Goal: Task Accomplishment & Management: Use online tool/utility

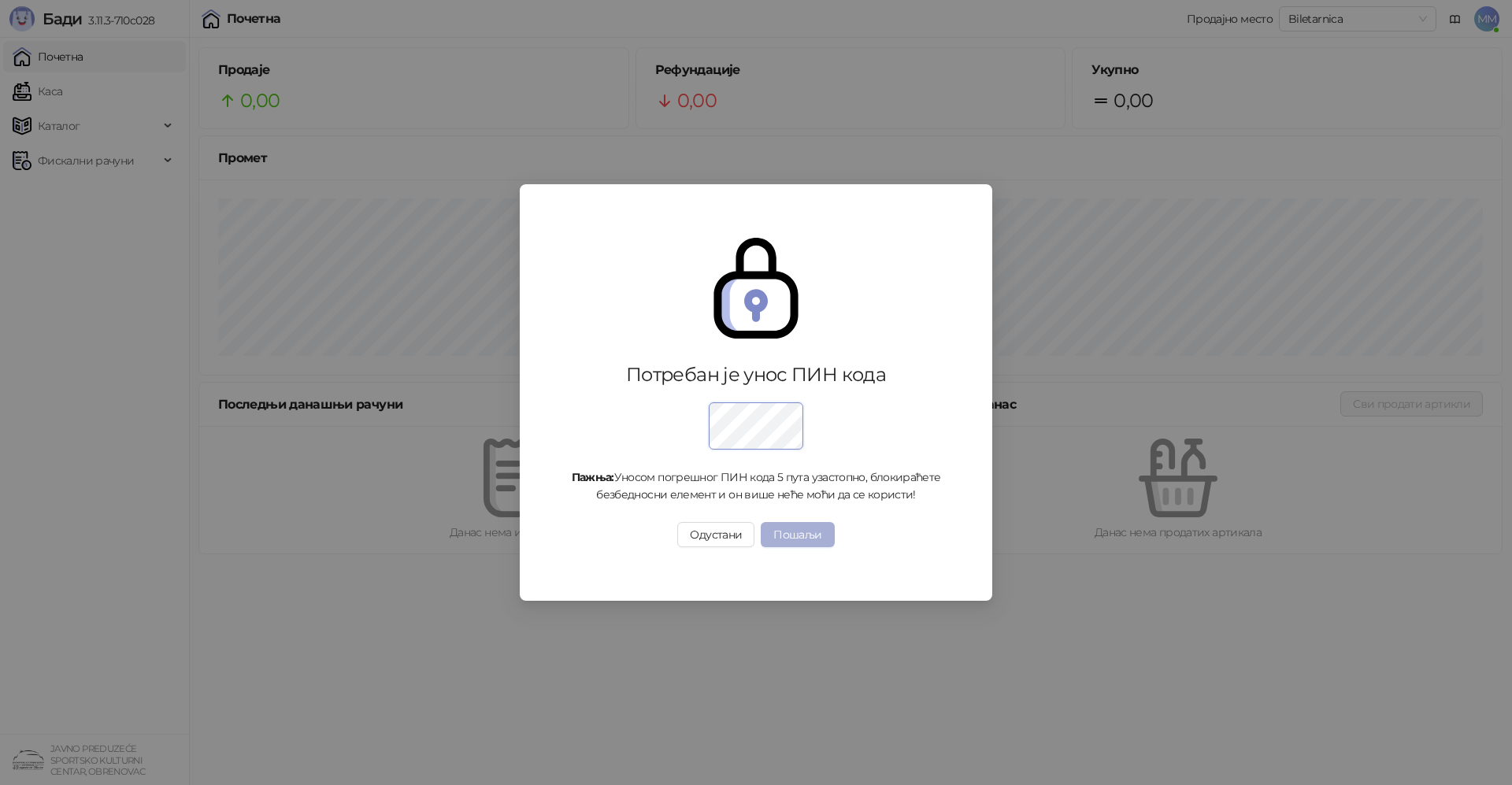
click at [801, 529] on button "Пошаљи" at bounding box center [797, 534] width 73 height 25
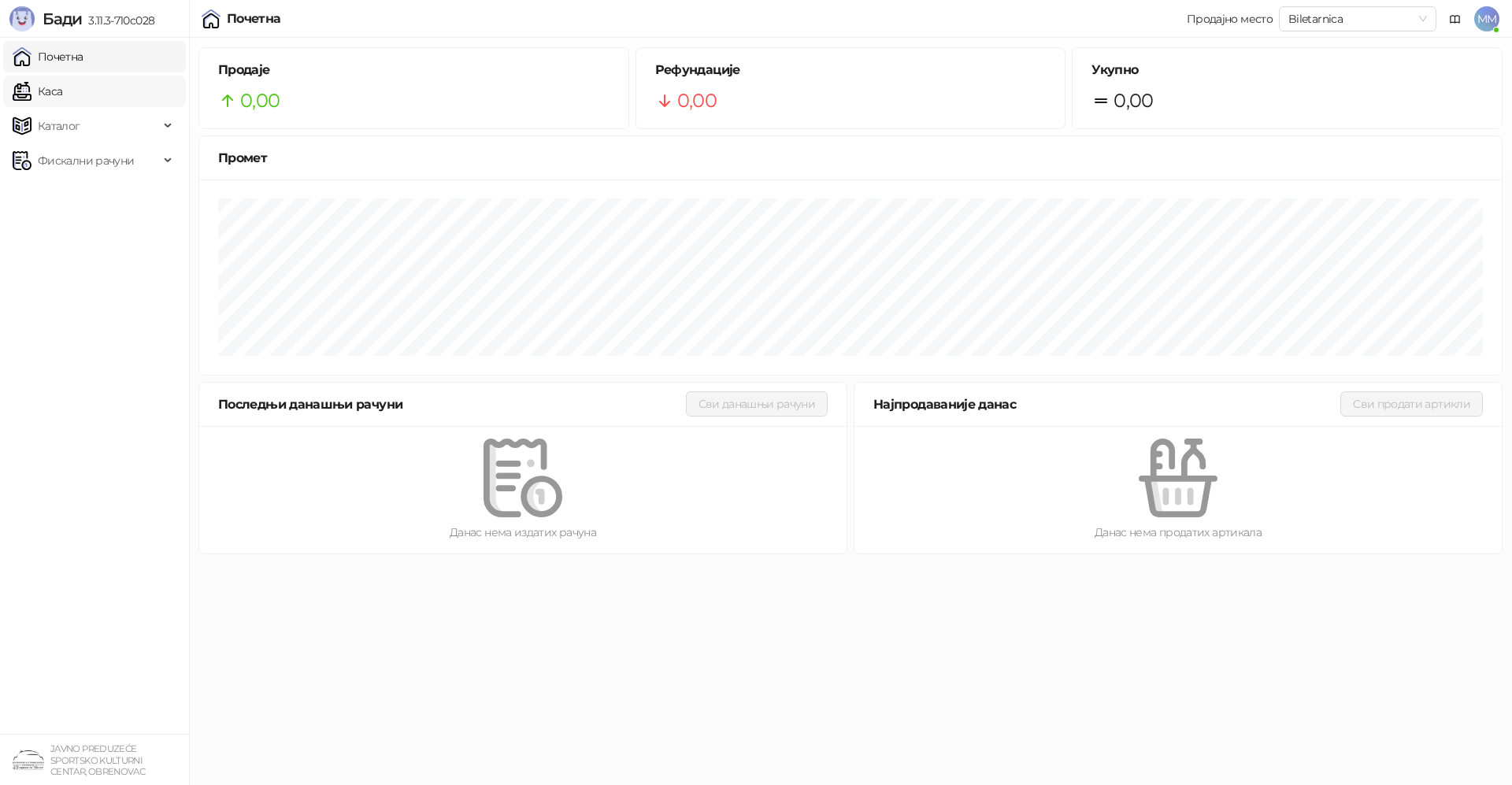
click at [62, 93] on link "Каса" at bounding box center [38, 91] width 49 height 32
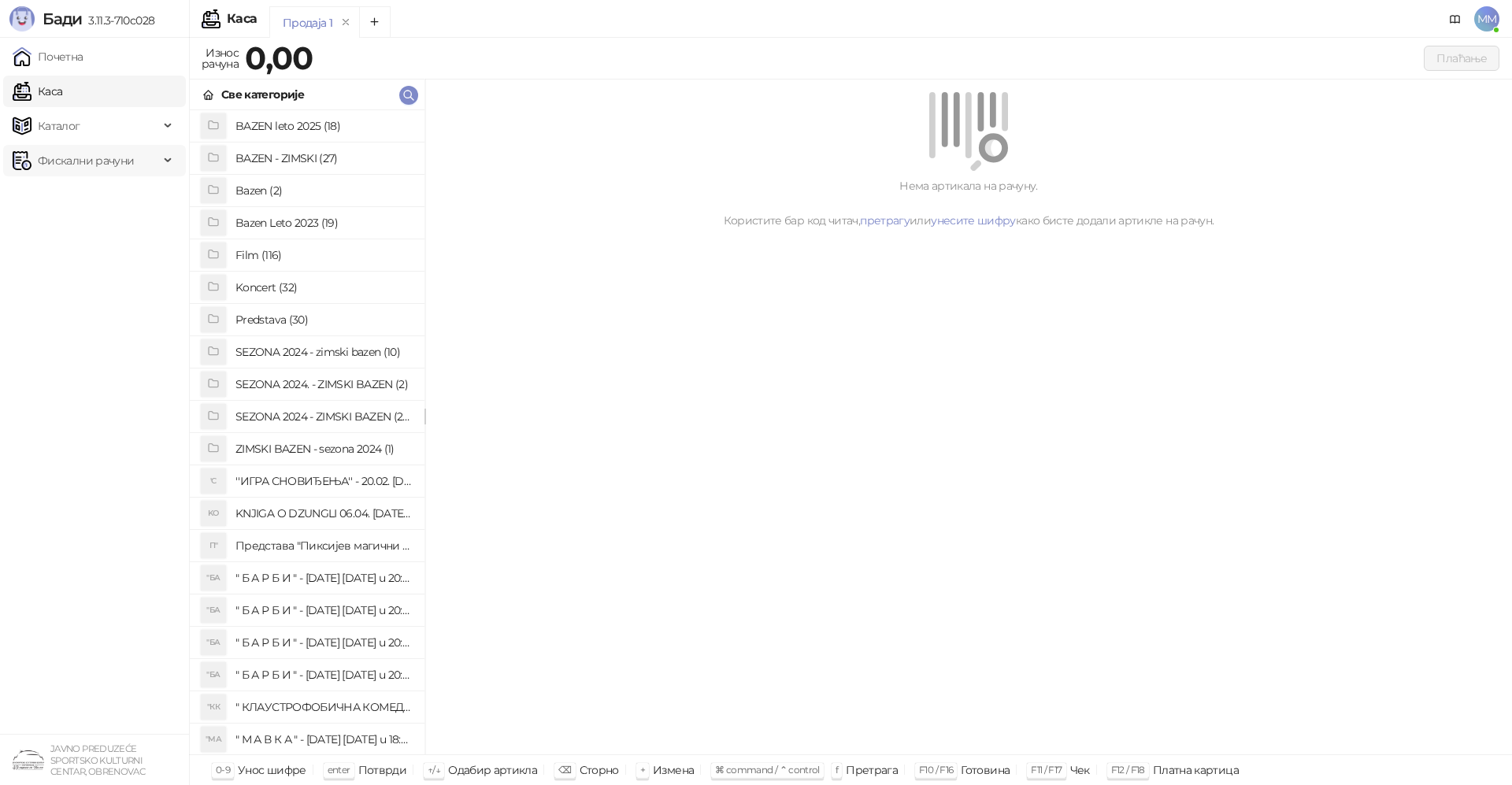
click at [169, 155] on div "Фискални рачуни" at bounding box center [94, 161] width 183 height 32
click at [75, 225] on link "По данима" at bounding box center [60, 230] width 83 height 32
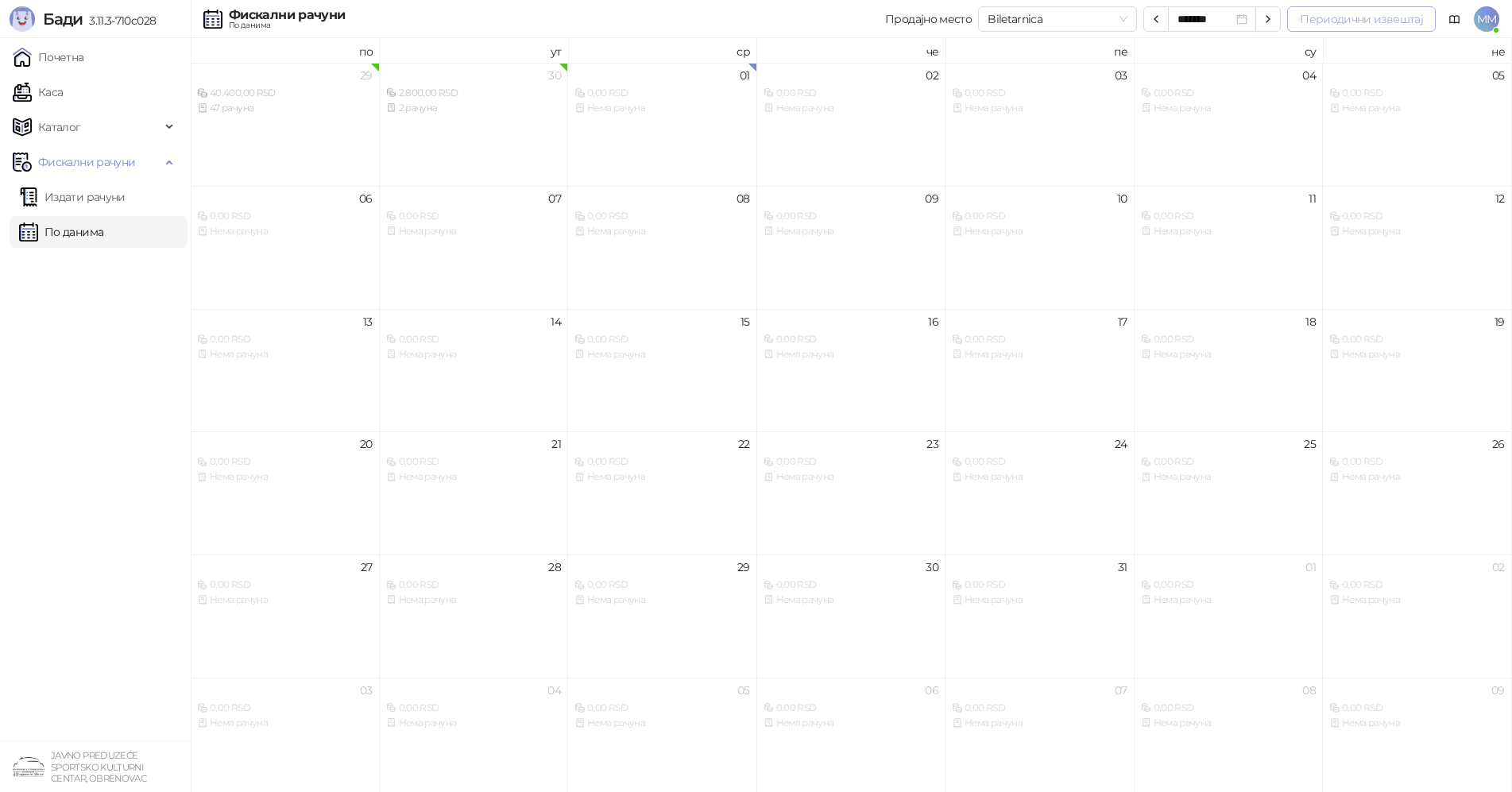
click at [1370, 20] on button "Периодични извештај" at bounding box center [1361, 18] width 149 height 25
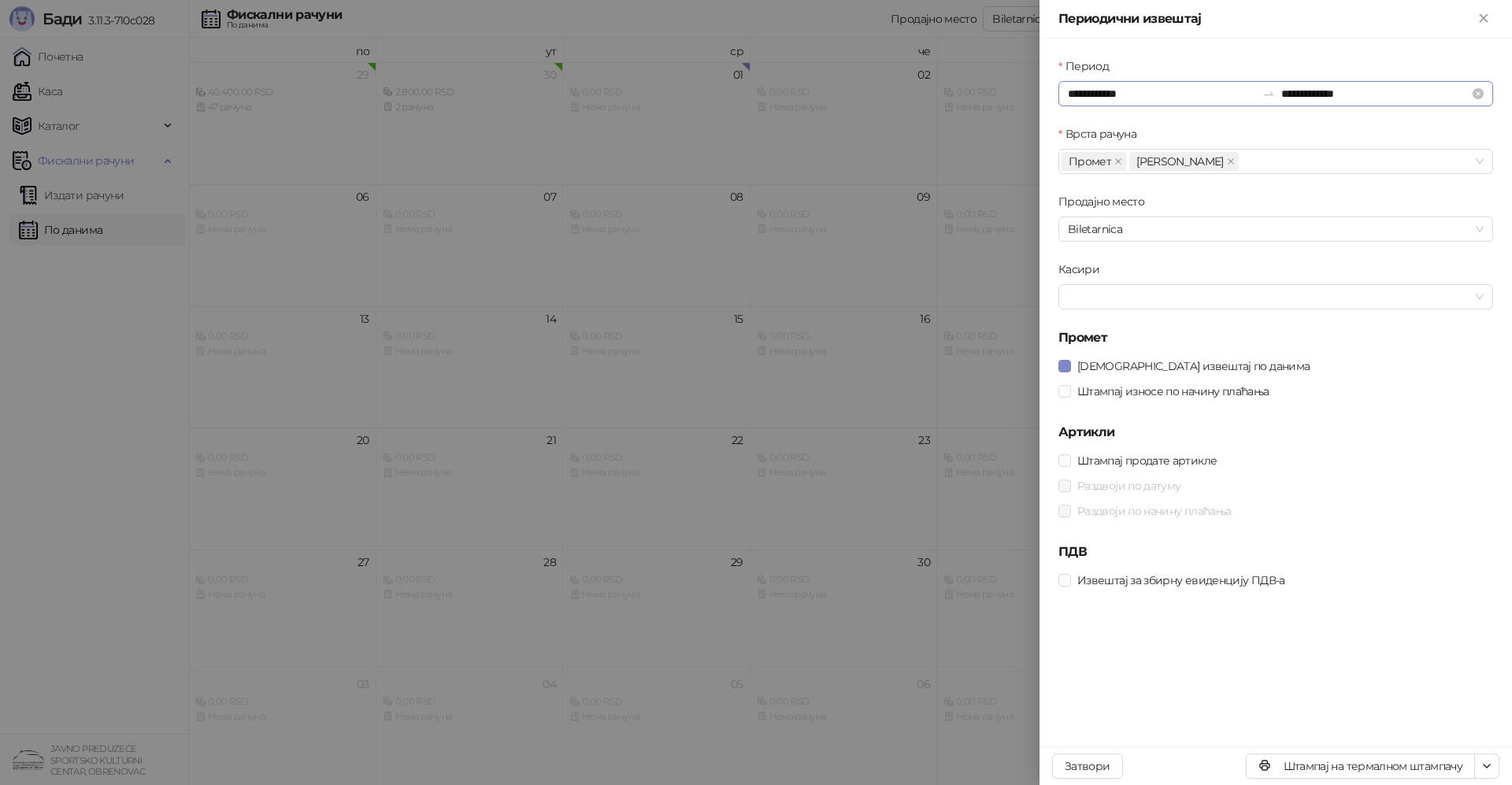
click at [1141, 90] on input "**********" at bounding box center [1162, 94] width 188 height 18
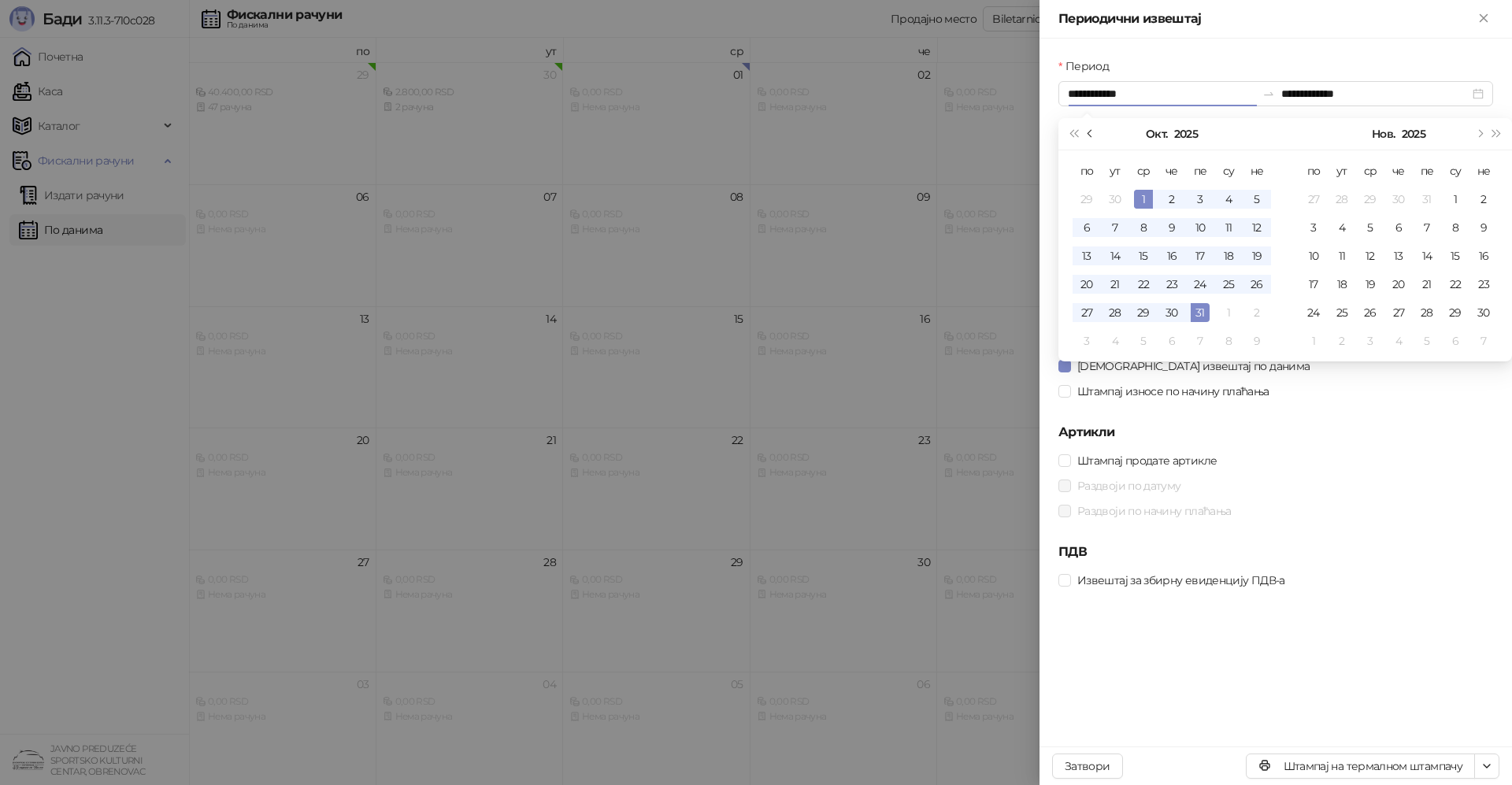
click at [1088, 133] on span "Претходни месец (PageUp)" at bounding box center [1092, 133] width 8 height 8
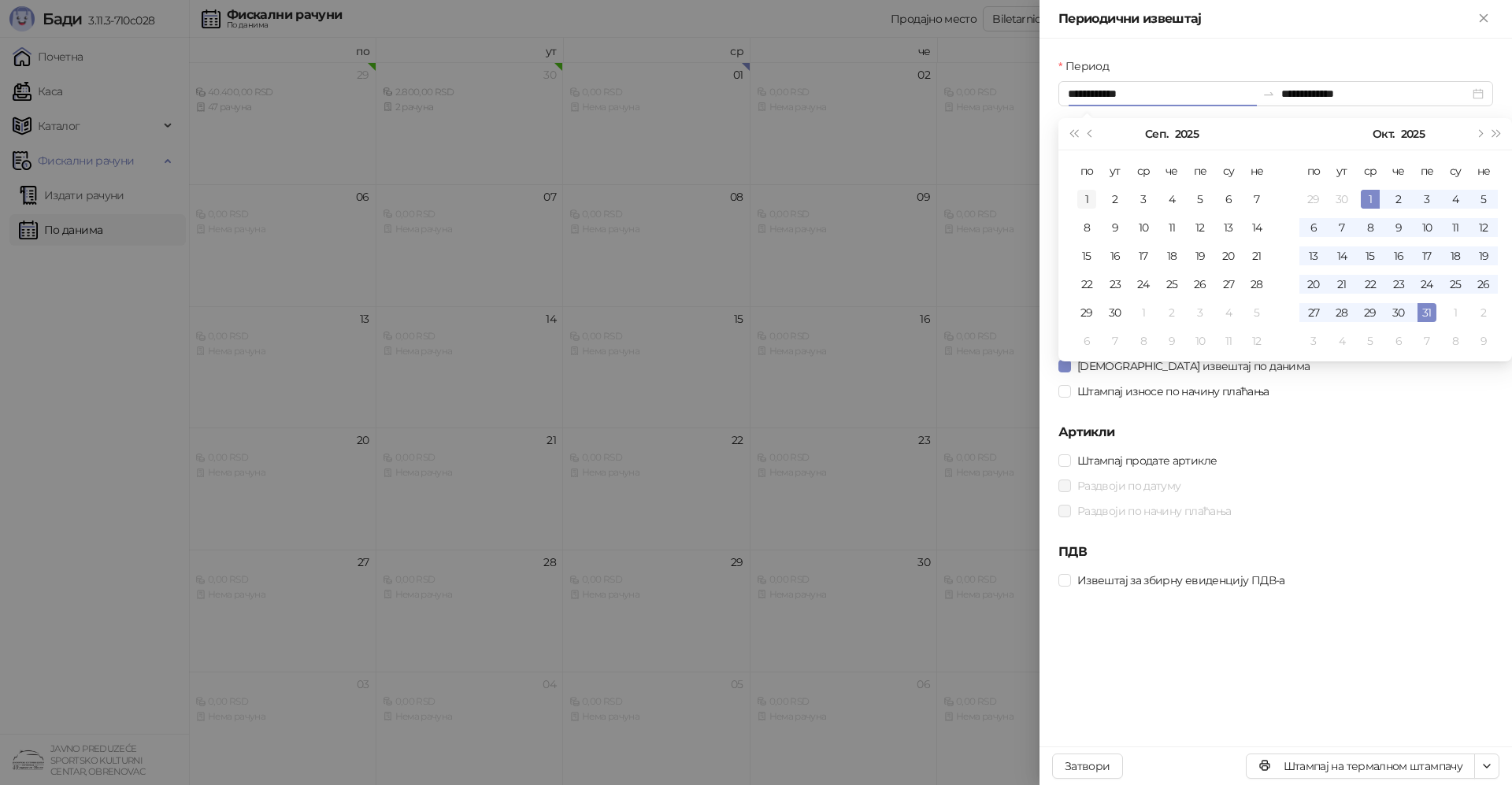
type input "**********"
click at [1087, 197] on div "1" at bounding box center [1086, 199] width 19 height 19
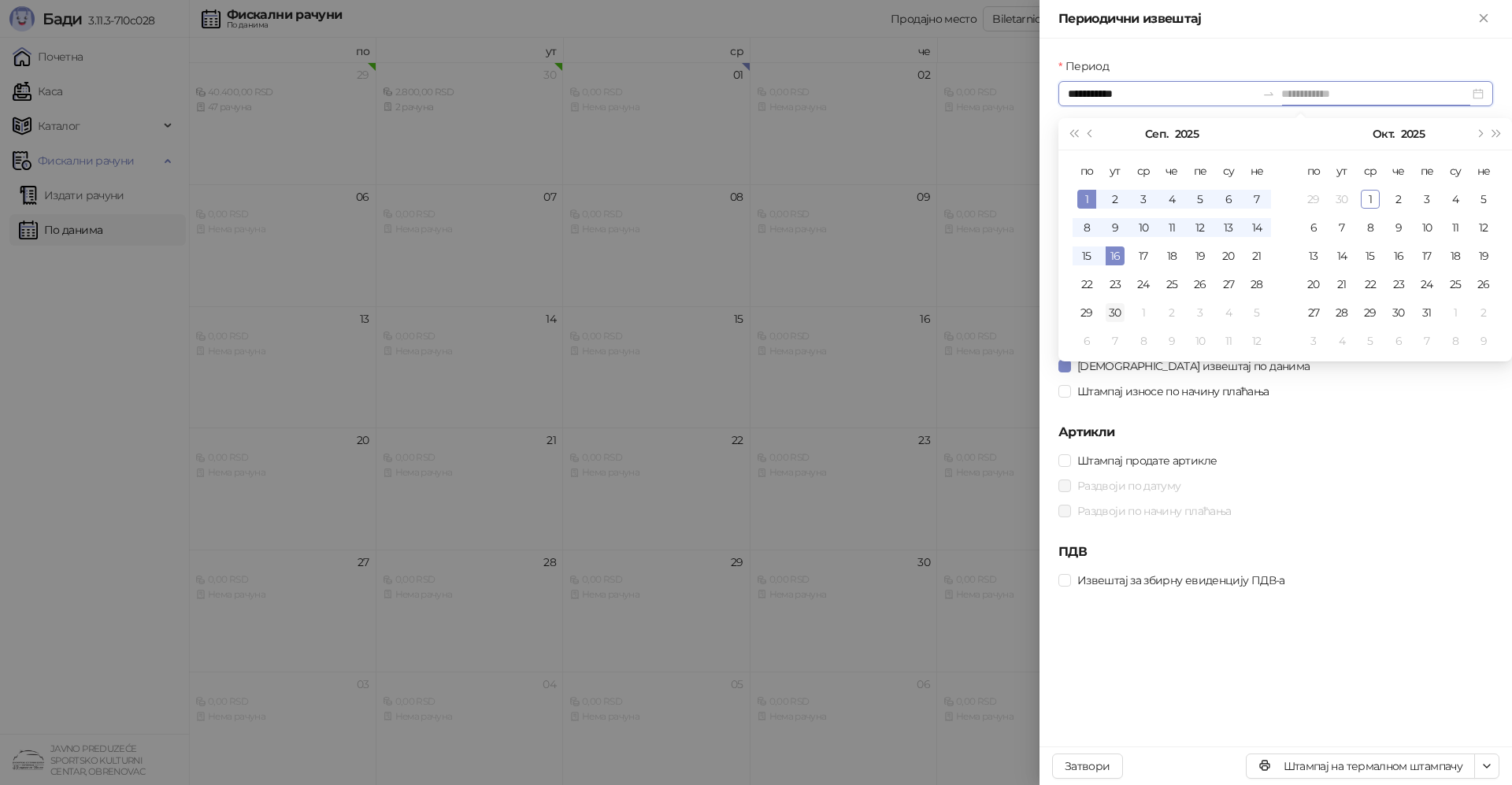
type input "**********"
click at [1117, 312] on div "30" at bounding box center [1114, 312] width 19 height 19
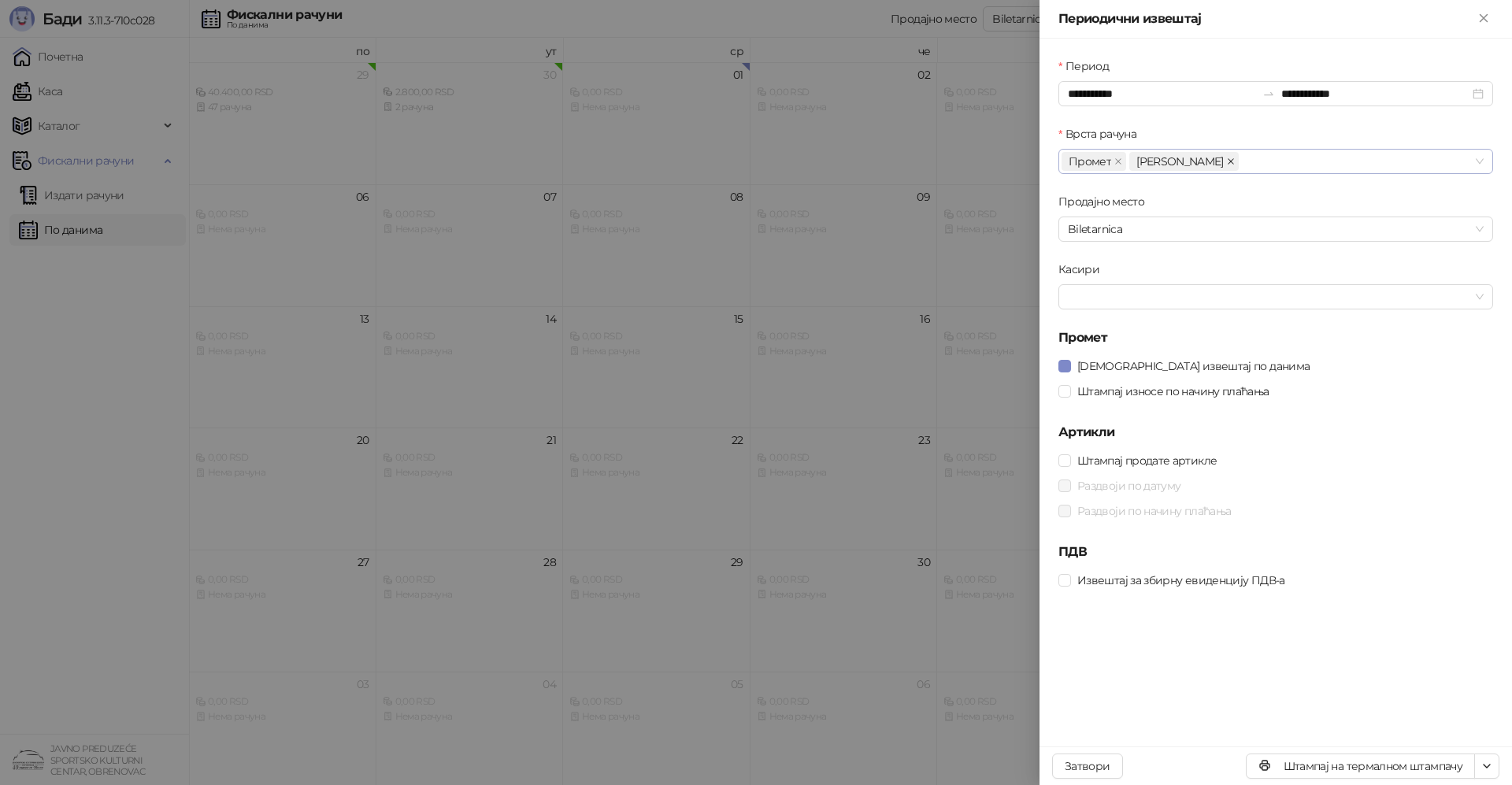
click at [1226, 158] on icon "close" at bounding box center [1230, 161] width 8 height 8
click at [1091, 296] on div at bounding box center [1267, 297] width 411 height 22
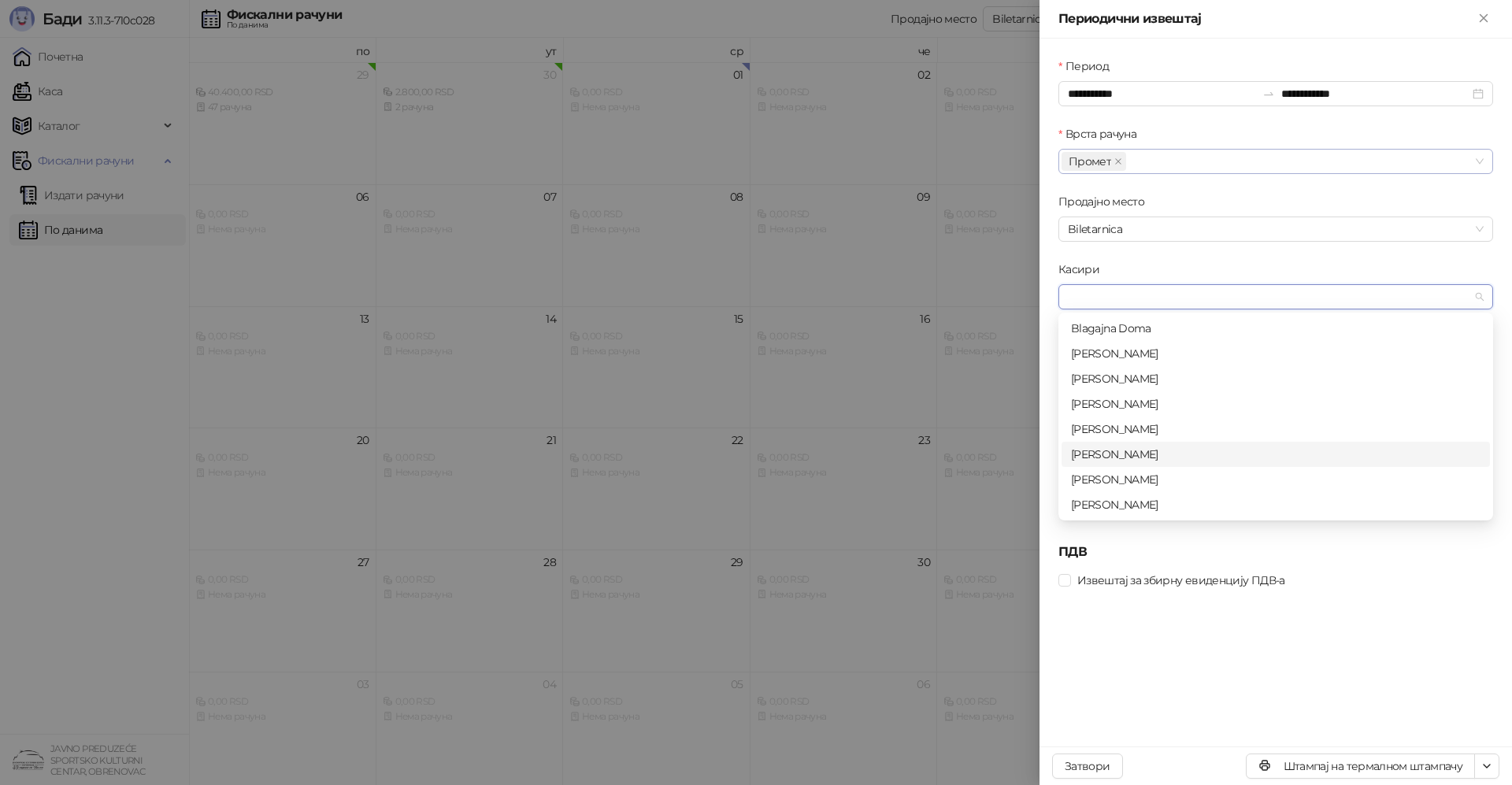
click at [1123, 451] on div "[PERSON_NAME]" at bounding box center [1276, 455] width 409 height 18
click at [1339, 552] on h5 "ПДВ" at bounding box center [1276, 552] width 435 height 19
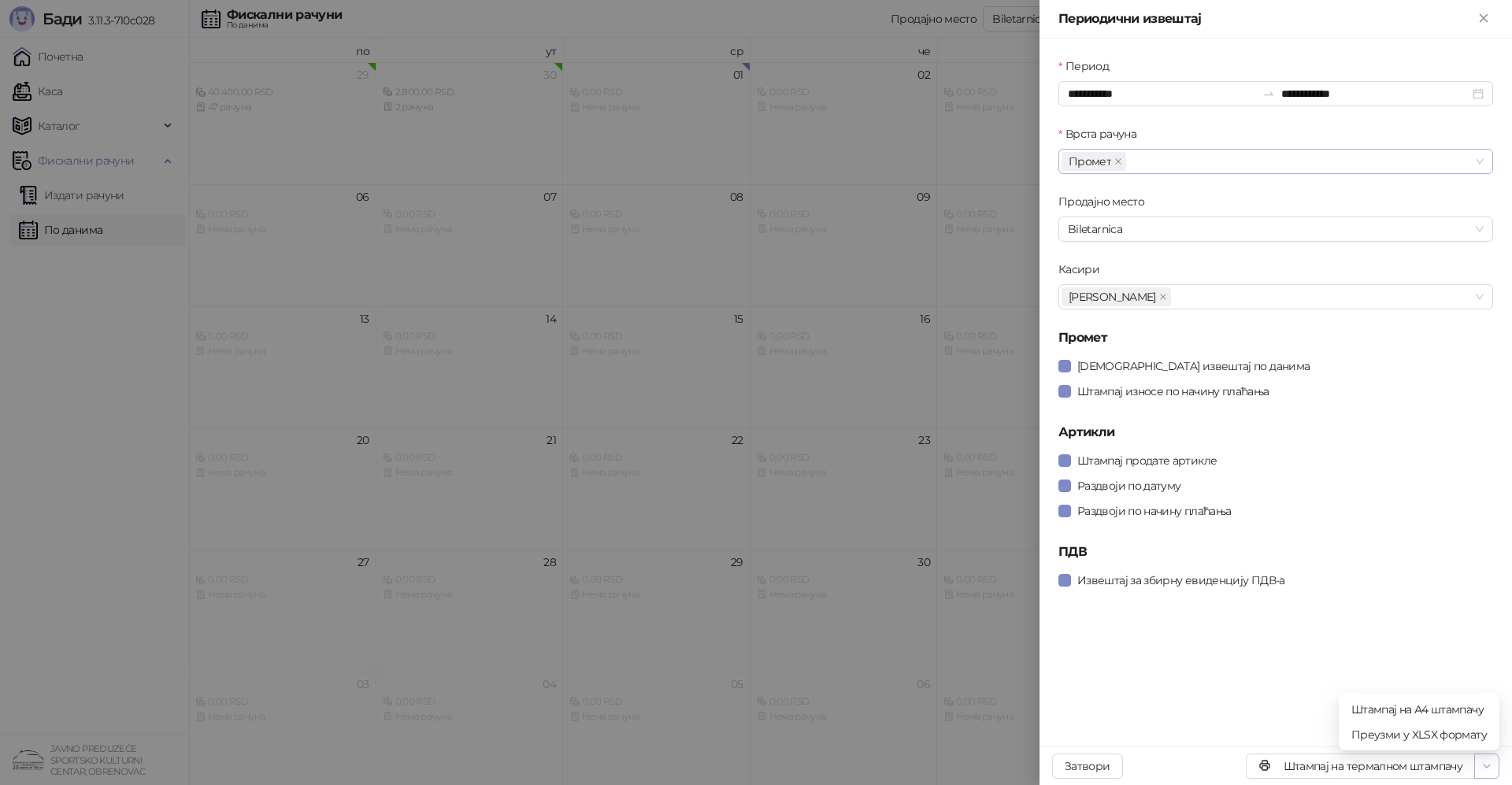
click at [1485, 763] on icon "button" at bounding box center [1486, 765] width 13 height 13
click at [1459, 705] on span "Штампај на А4 штампачу" at bounding box center [1418, 710] width 135 height 18
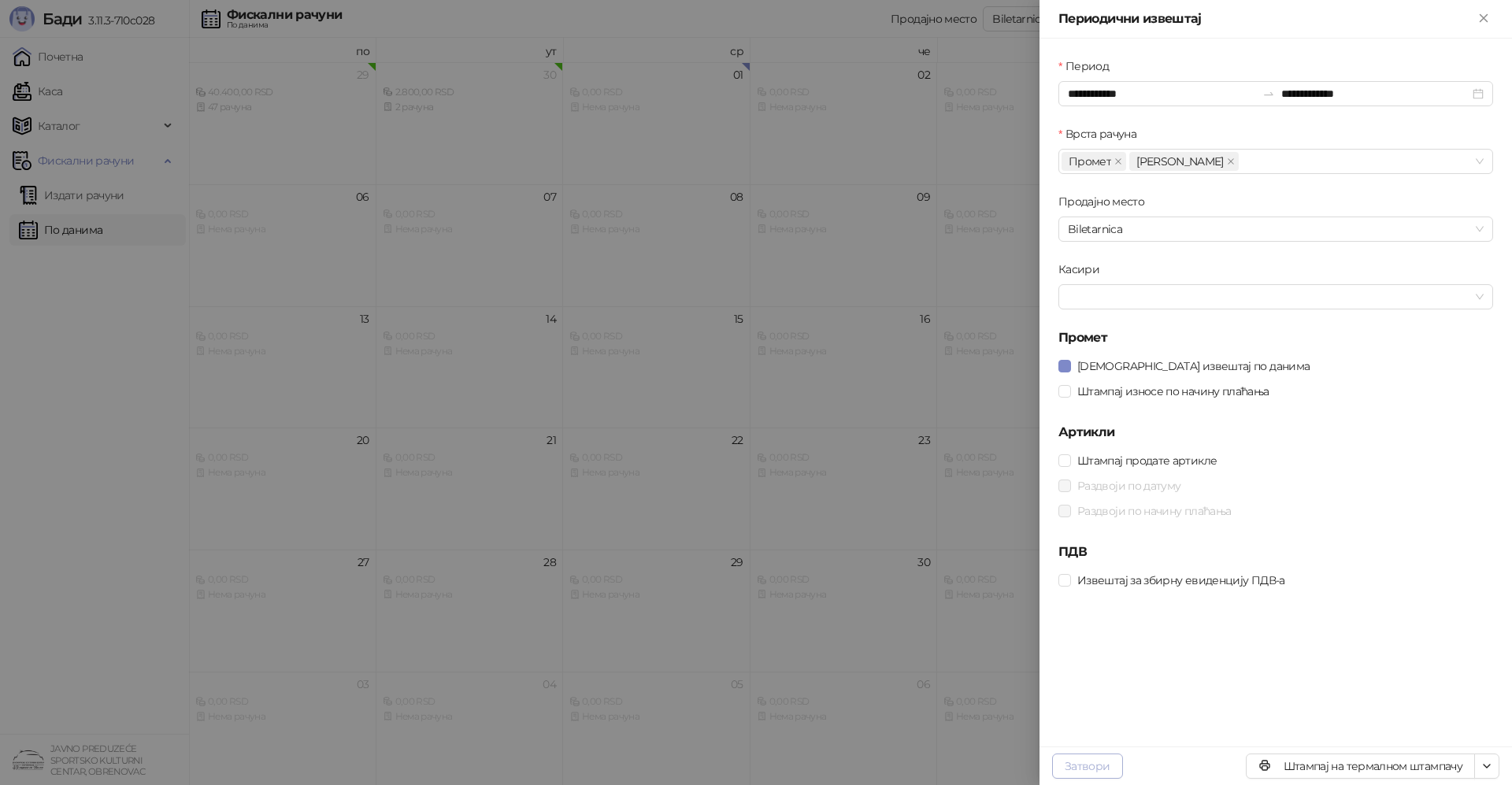
click at [1107, 767] on button "Затвори" at bounding box center [1088, 765] width 71 height 25
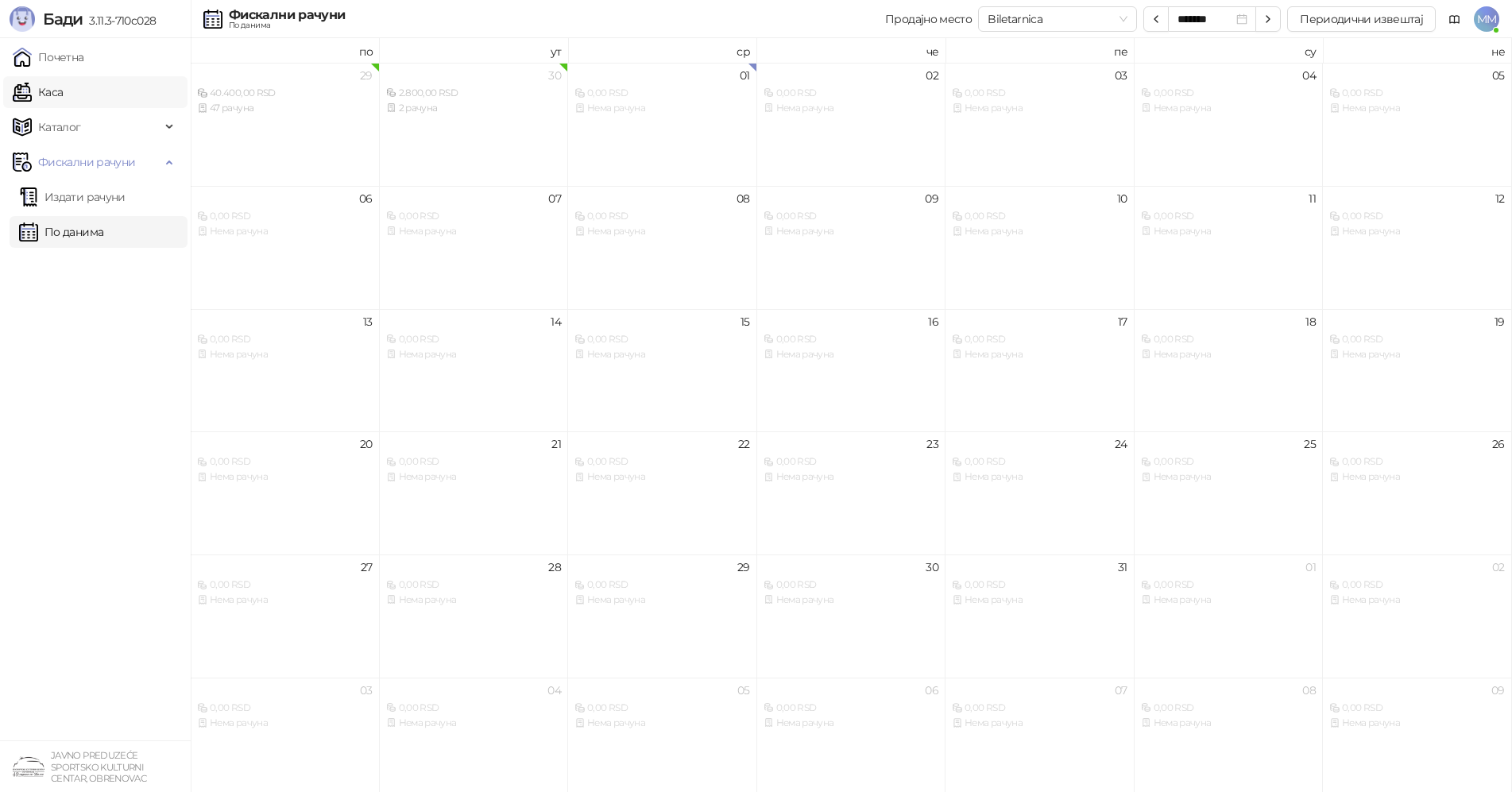
click at [51, 92] on link "Каса" at bounding box center [38, 92] width 50 height 32
